Goal: Task Accomplishment & Management: Complete application form

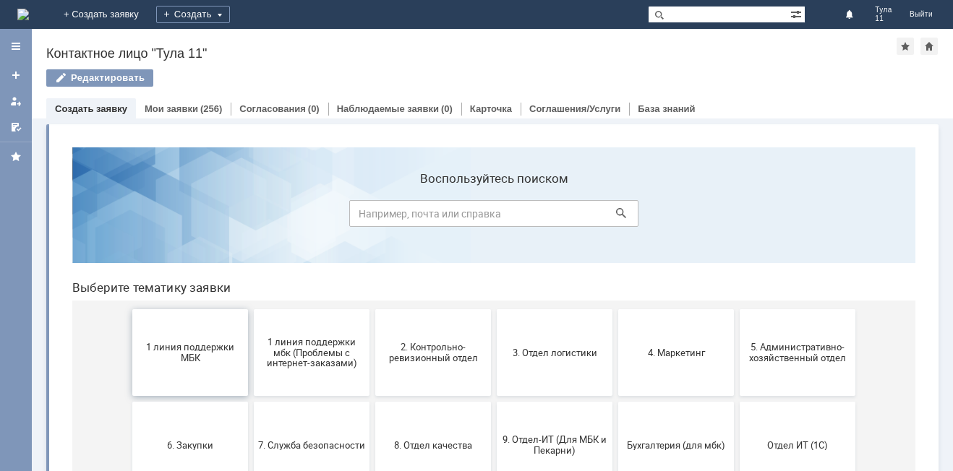
click at [179, 367] on button "1 линия поддержки МБК" at bounding box center [190, 352] width 116 height 87
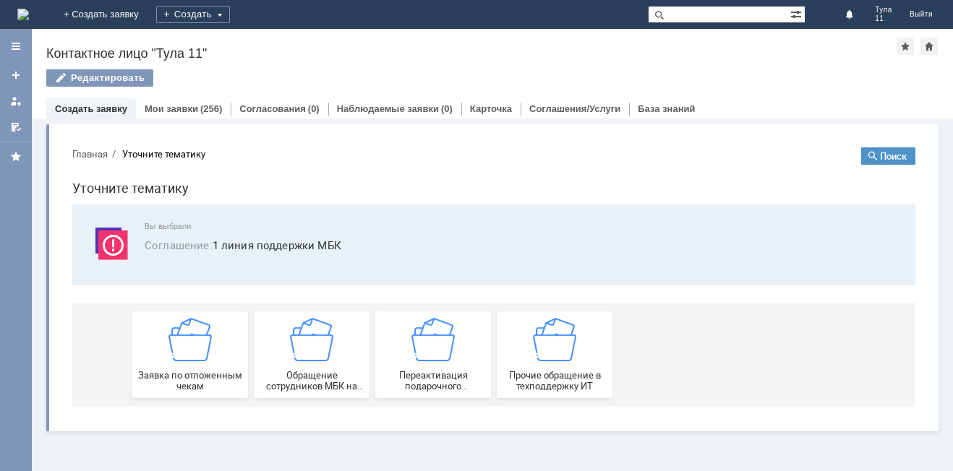
click at [179, 367] on div "Заявка по отложенным чекам" at bounding box center [190, 355] width 107 height 74
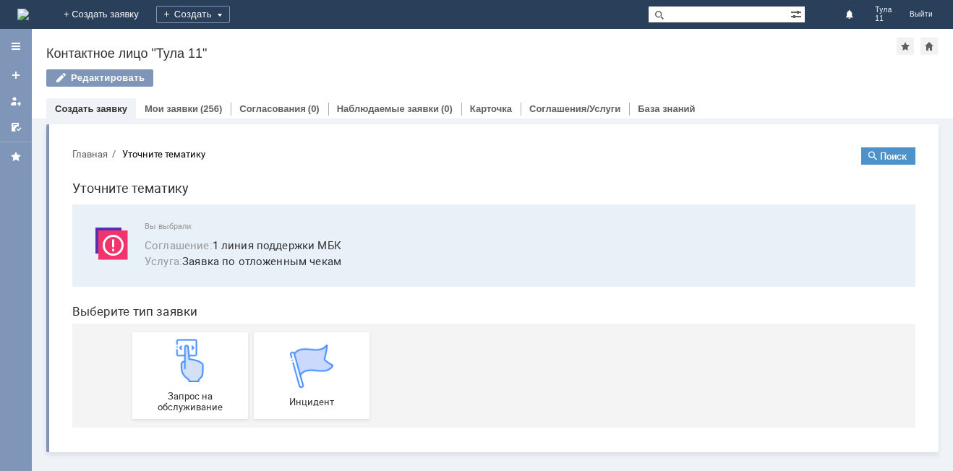
click at [179, 367] on img at bounding box center [189, 360] width 43 height 43
click at [29, 9] on img at bounding box center [23, 15] width 12 height 12
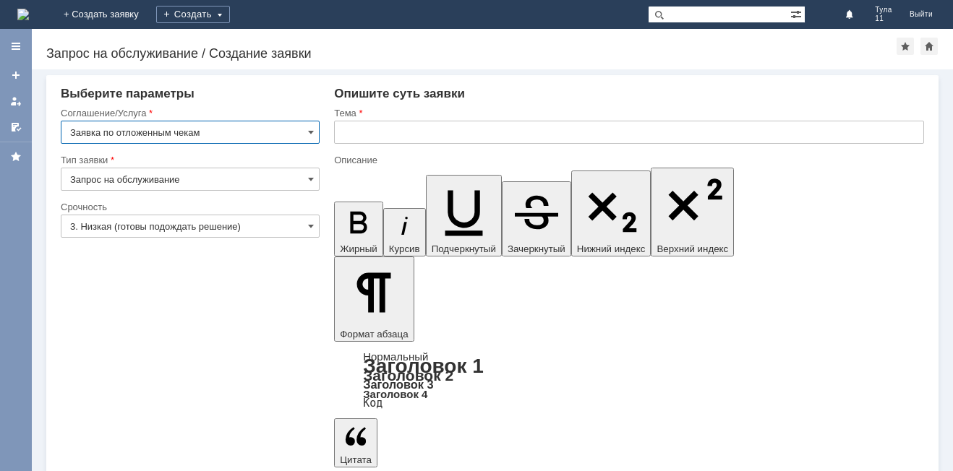
click at [448, 132] on input "text" at bounding box center [629, 132] width 590 height 23
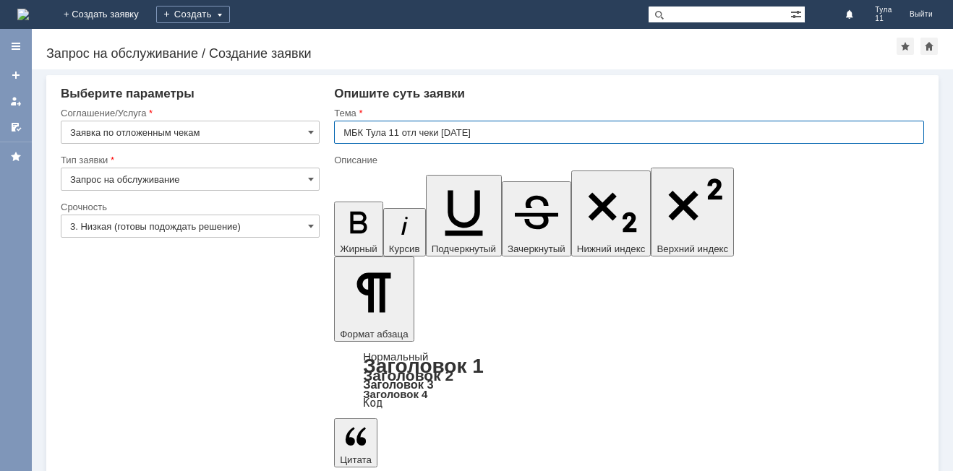
type input "МБК Тула 11 отл чеки 27.08.25"
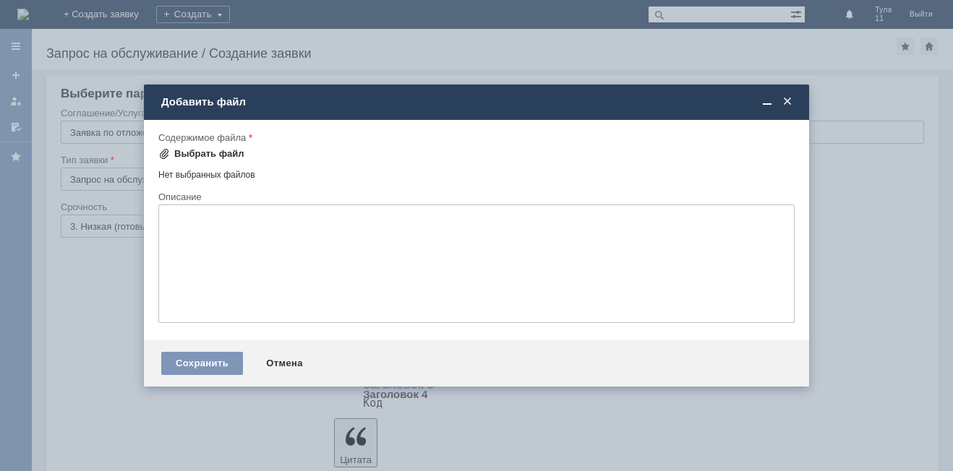
click at [201, 149] on div "Выбрать файл" at bounding box center [209, 154] width 70 height 12
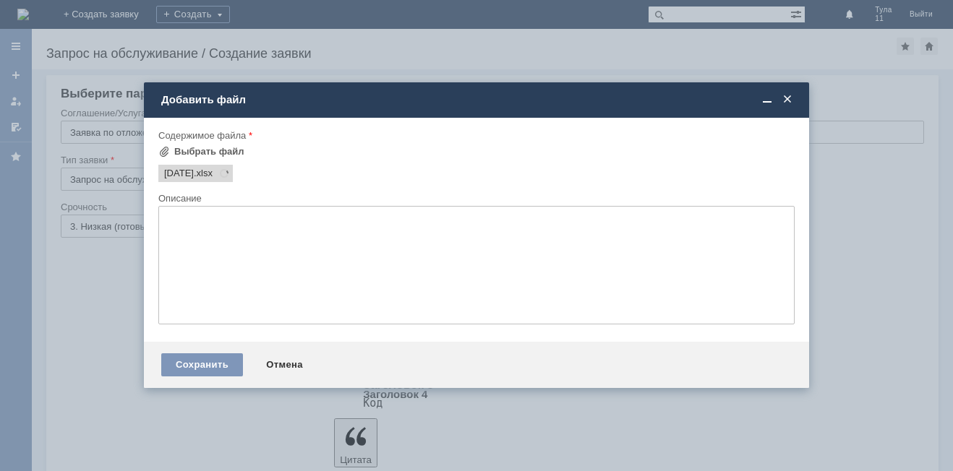
click at [322, 272] on textarea at bounding box center [476, 265] width 636 height 119
click at [208, 362] on div "Сохранить" at bounding box center [202, 365] width 82 height 23
